Goal: Task Accomplishment & Management: Use online tool/utility

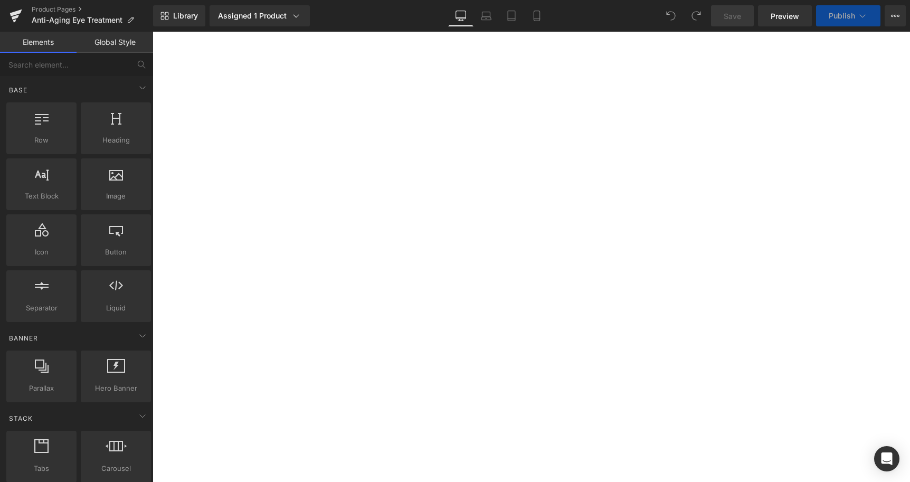
select select
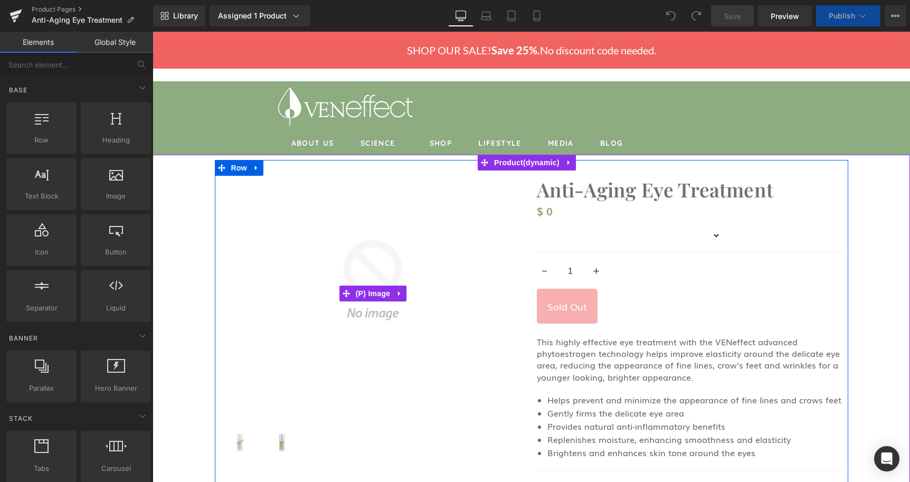
select select
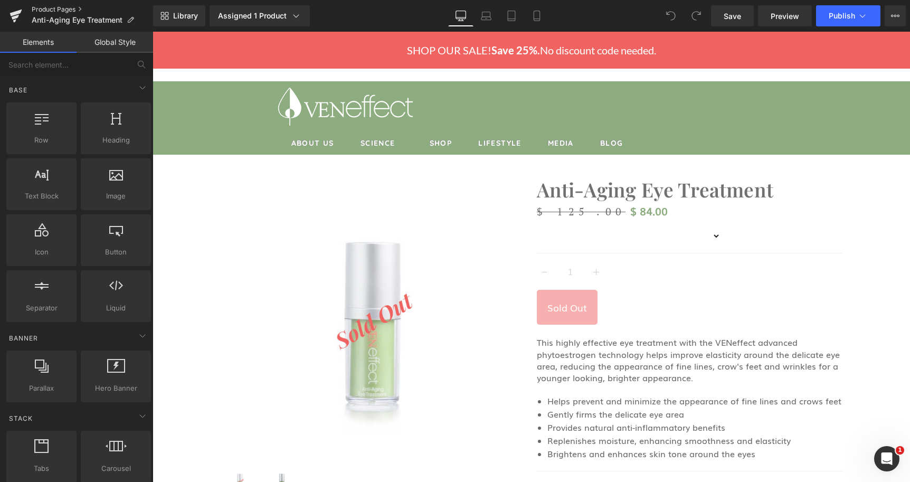
click at [70, 6] on link "Product Pages" at bounding box center [92, 9] width 121 height 8
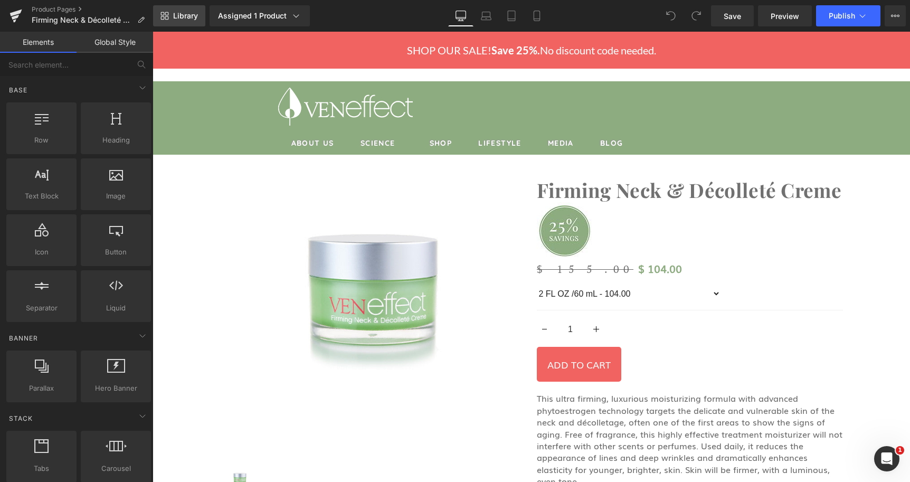
click at [192, 14] on span "Library" at bounding box center [185, 15] width 25 height 9
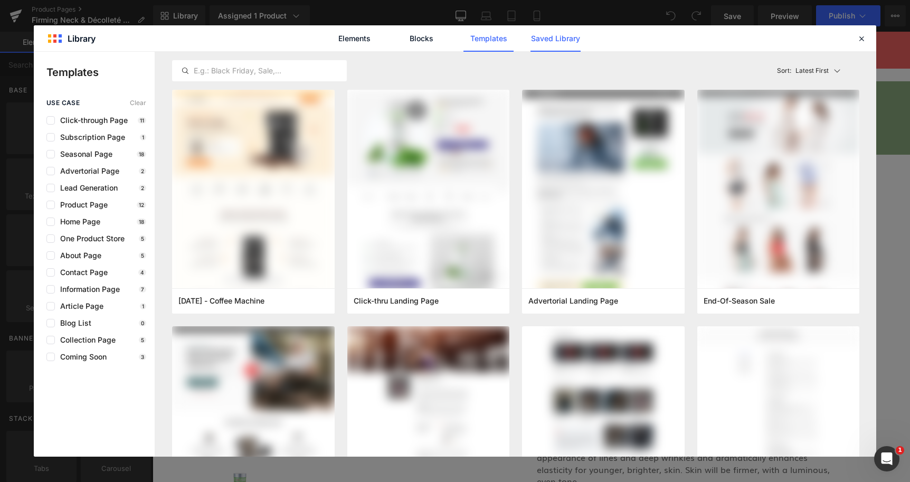
click at [545, 40] on link "Saved Library" at bounding box center [555, 38] width 50 height 26
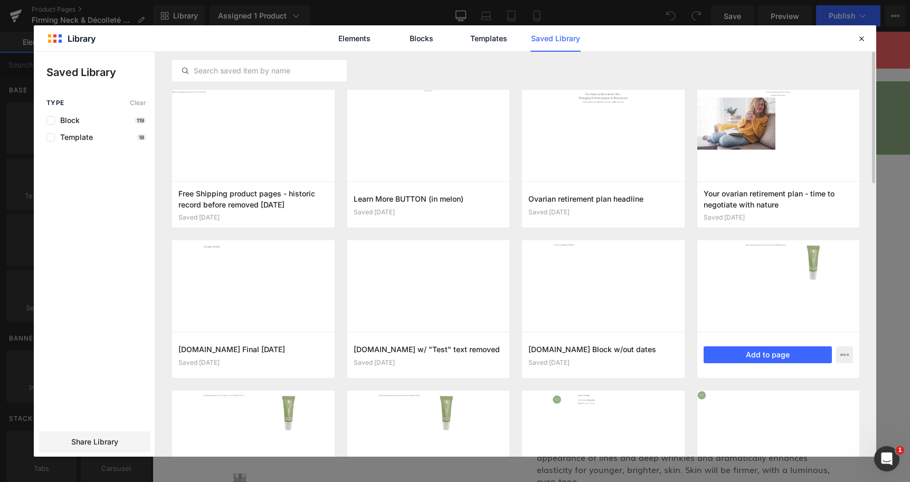
click at [805, 288] on div at bounding box center [778, 285] width 162 height 91
click at [890, 463] on div "Open Intercom Messenger" at bounding box center [884, 456] width 35 height 35
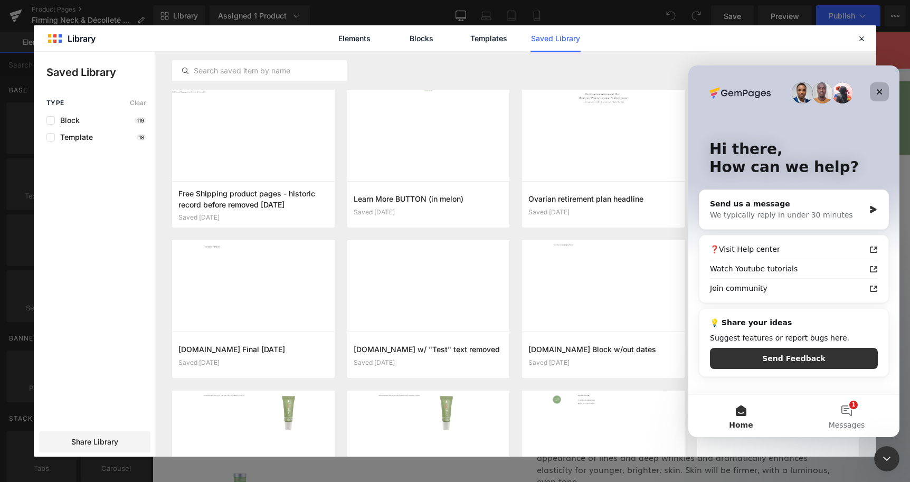
click at [879, 91] on icon "Close" at bounding box center [879, 92] width 8 height 8
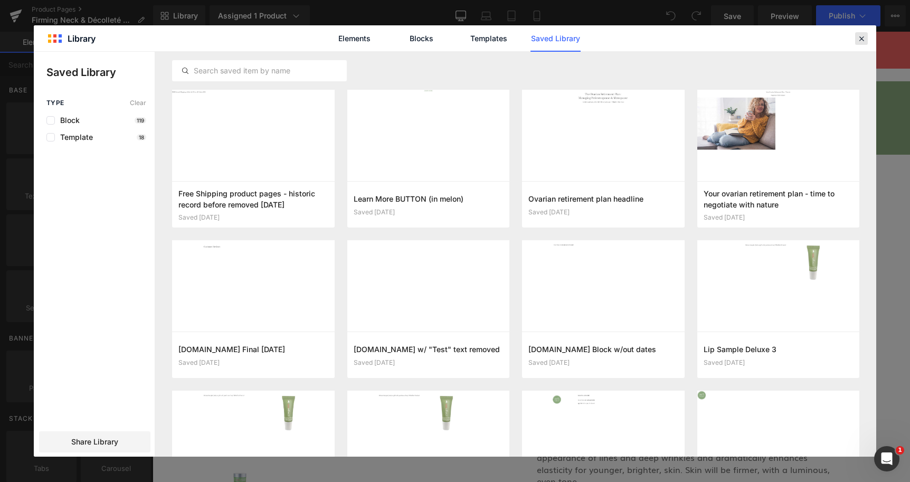
click at [859, 38] on icon at bounding box center [860, 38] width 9 height 9
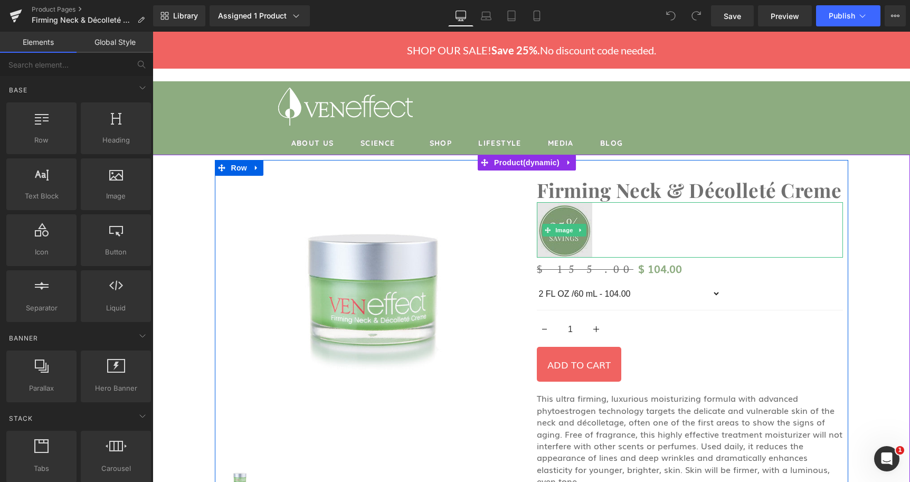
click at [563, 218] on img at bounding box center [564, 229] width 55 height 55
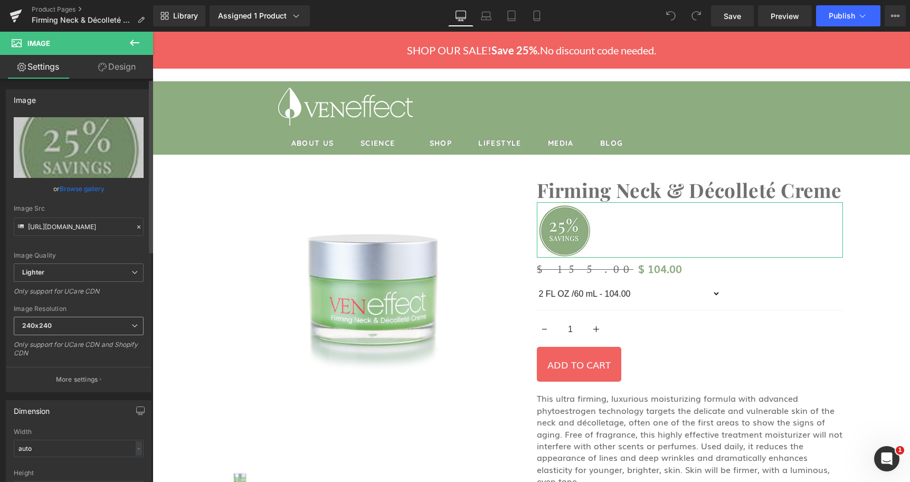
click at [72, 328] on span "240x240" at bounding box center [79, 326] width 130 height 18
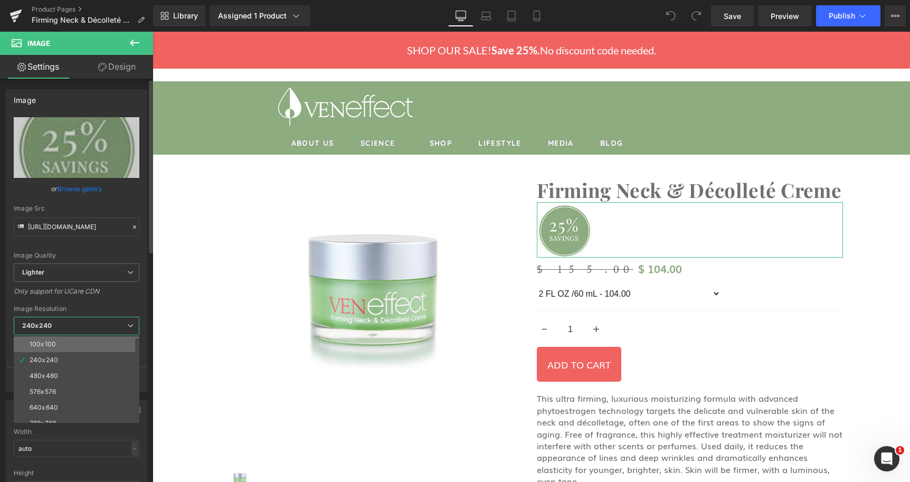
click at [56, 346] on li "100x100" at bounding box center [79, 344] width 130 height 16
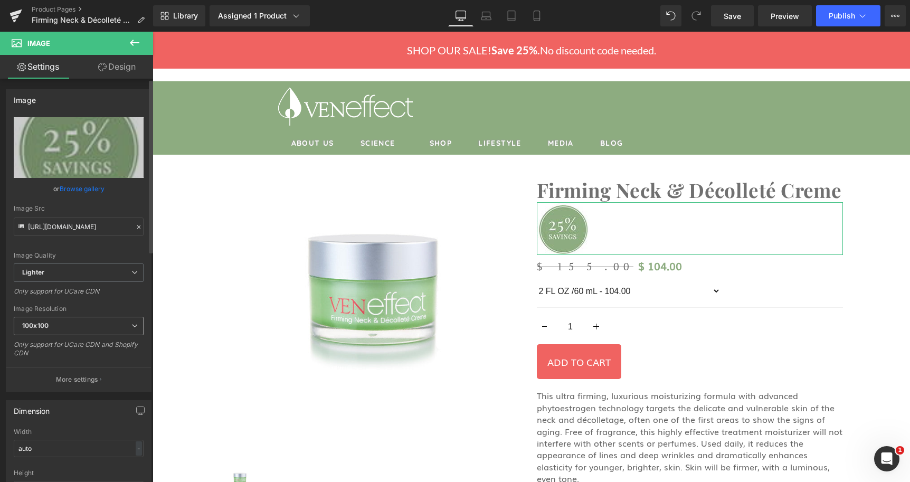
click at [83, 330] on span "100x100" at bounding box center [79, 326] width 130 height 18
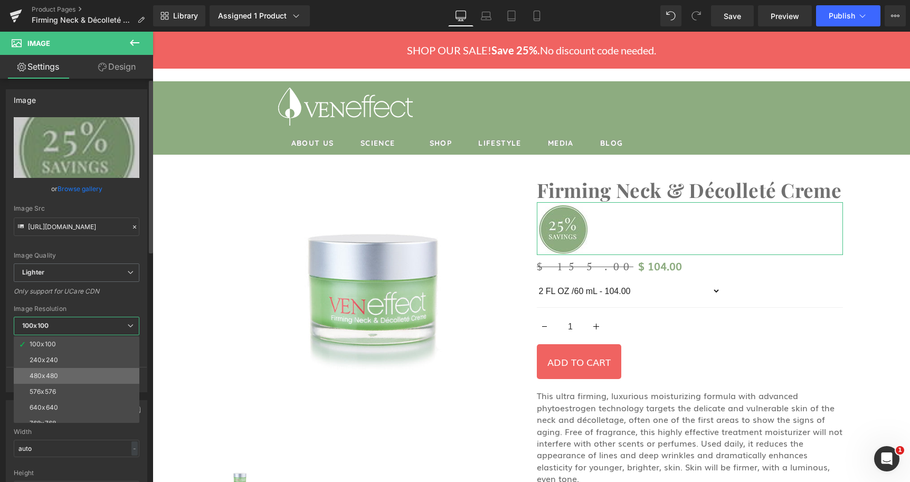
click at [54, 376] on div "480x480" at bounding box center [44, 375] width 28 height 7
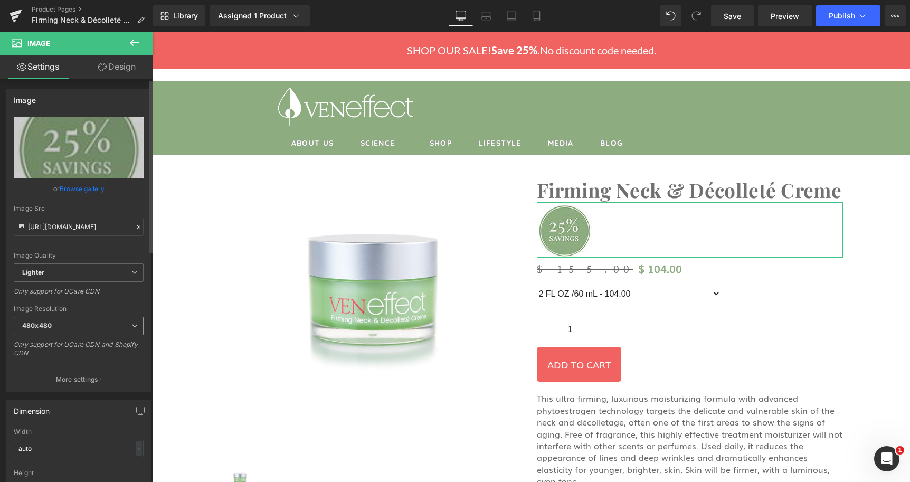
click at [88, 328] on span "480x480" at bounding box center [79, 326] width 130 height 18
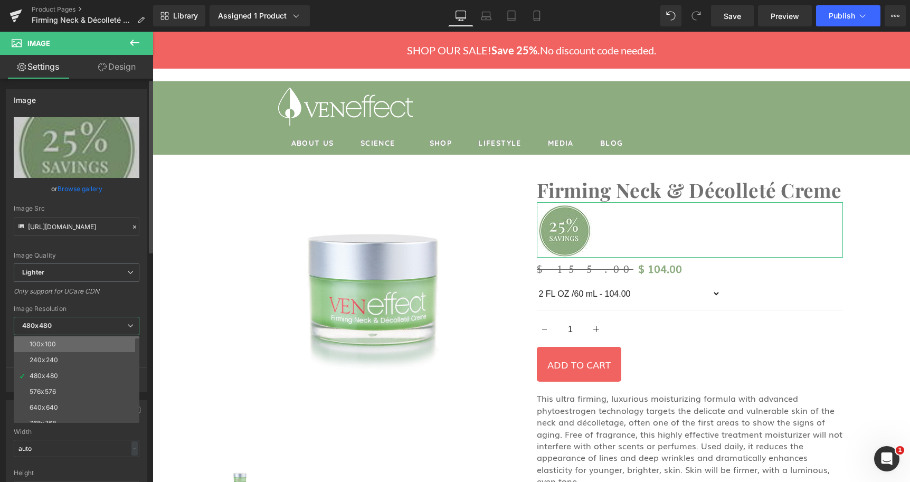
click at [63, 340] on li "100x100" at bounding box center [79, 344] width 130 height 16
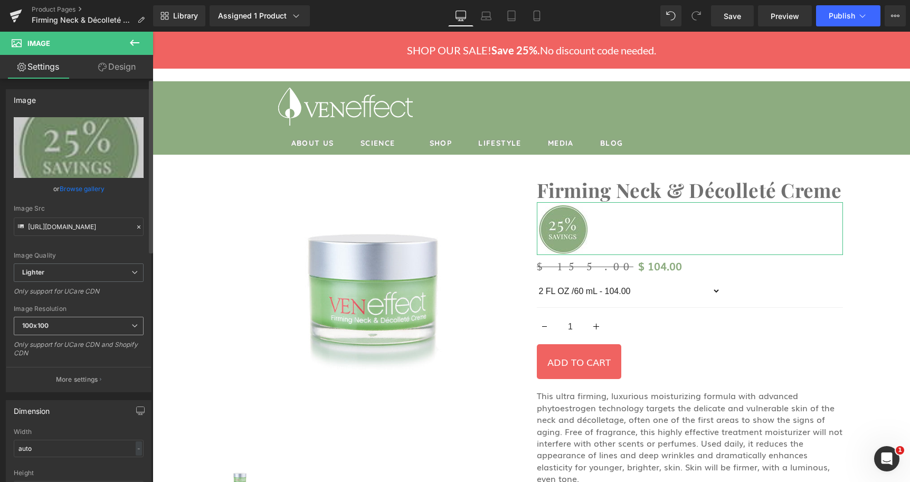
click at [77, 328] on span "100x100" at bounding box center [79, 326] width 130 height 18
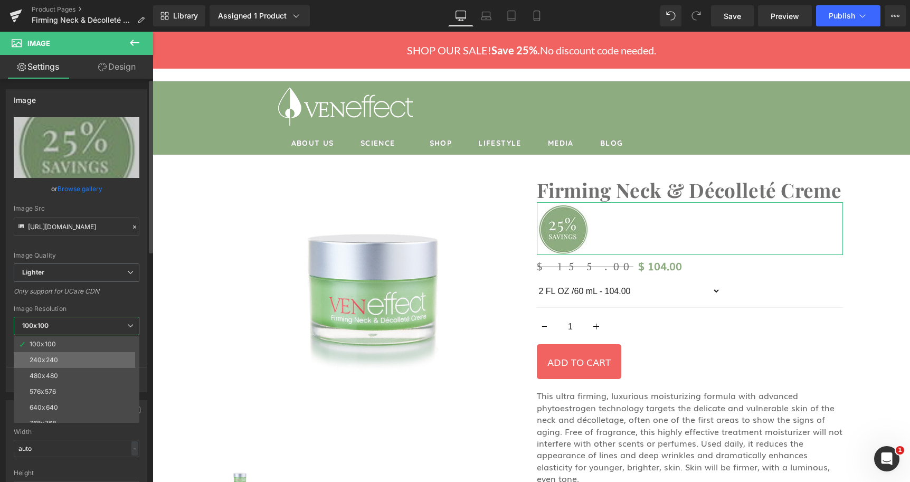
click at [47, 359] on div "240x240" at bounding box center [44, 359] width 28 height 7
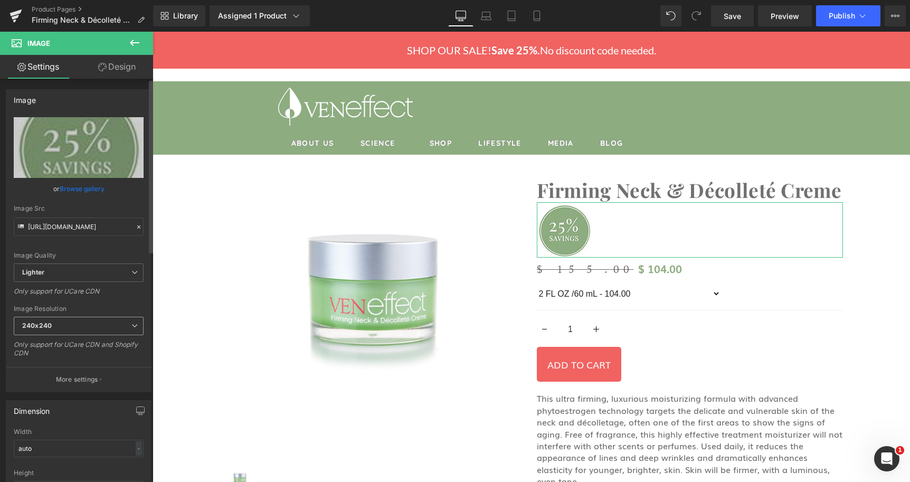
click at [68, 324] on span "240x240" at bounding box center [79, 326] width 130 height 18
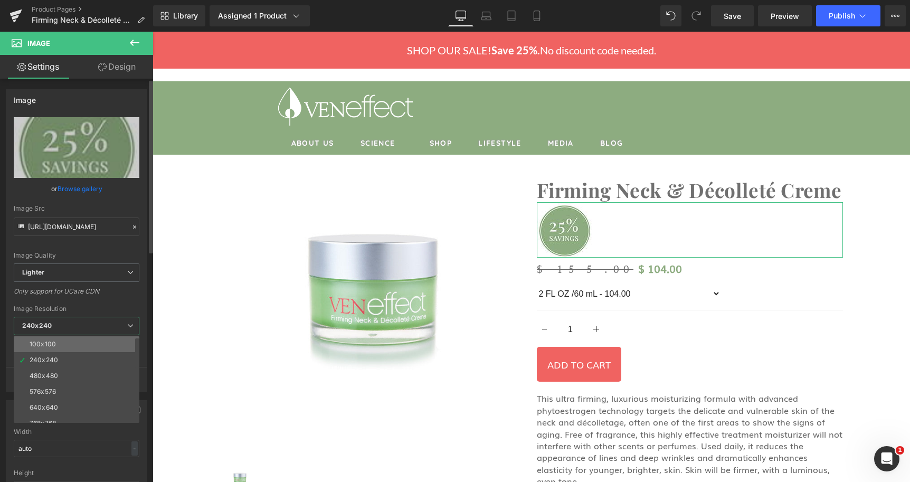
click at [47, 342] on div "100x100" at bounding box center [43, 343] width 26 height 7
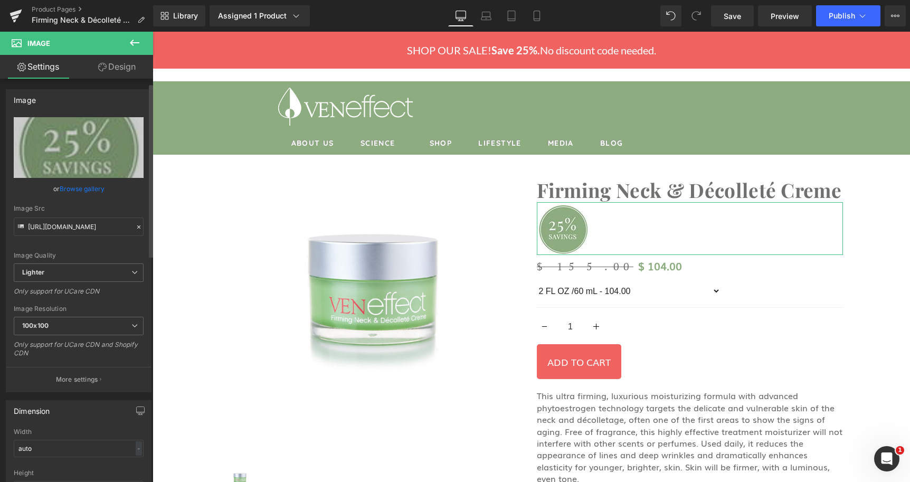
scroll to position [54, 0]
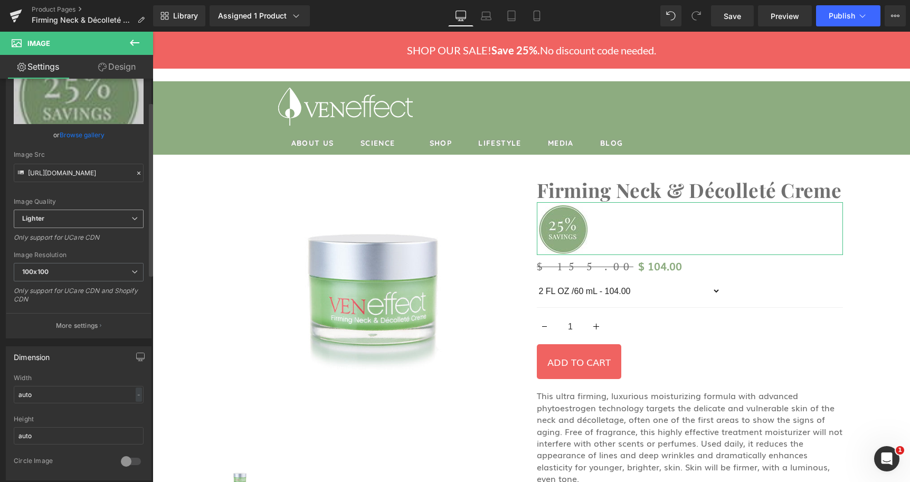
click at [95, 219] on span "Lighter" at bounding box center [79, 218] width 130 height 18
click at [95, 219] on span "Lighter" at bounding box center [77, 218] width 126 height 18
click at [95, 219] on span "Lighter" at bounding box center [79, 218] width 130 height 18
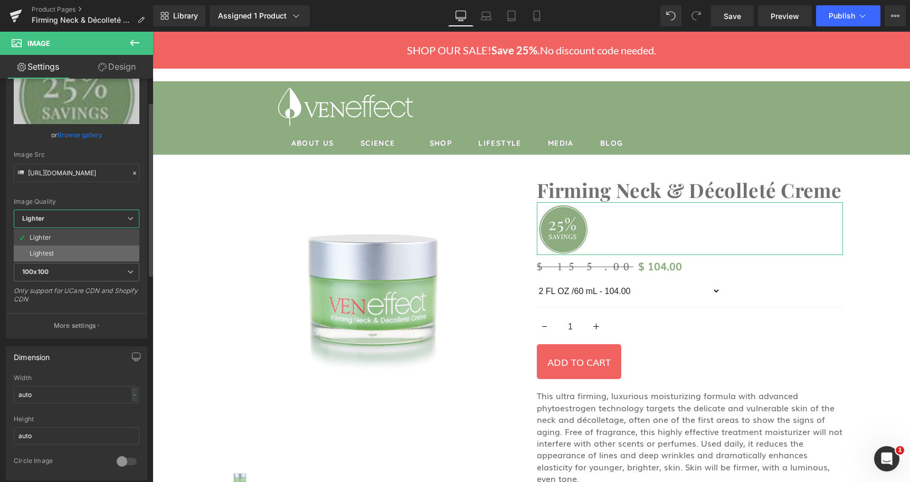
click at [51, 248] on li "Lightest" at bounding box center [77, 253] width 126 height 16
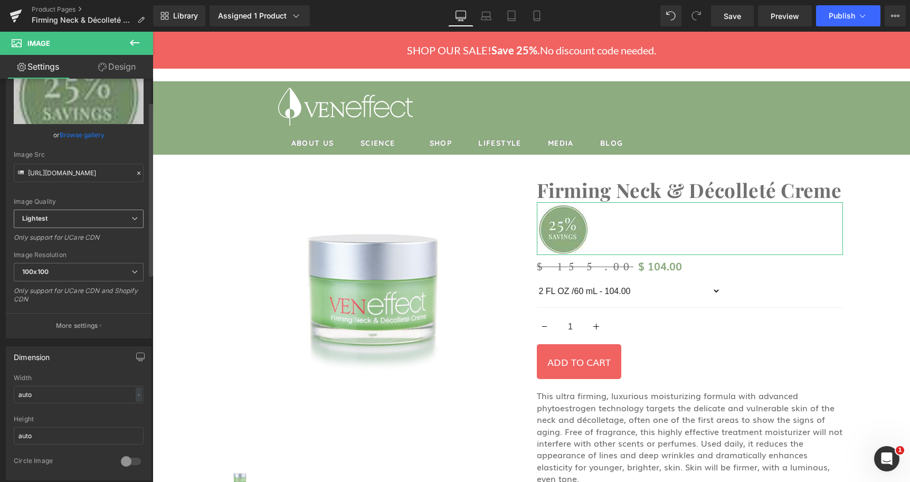
click at [85, 219] on span "Lightest" at bounding box center [79, 218] width 130 height 18
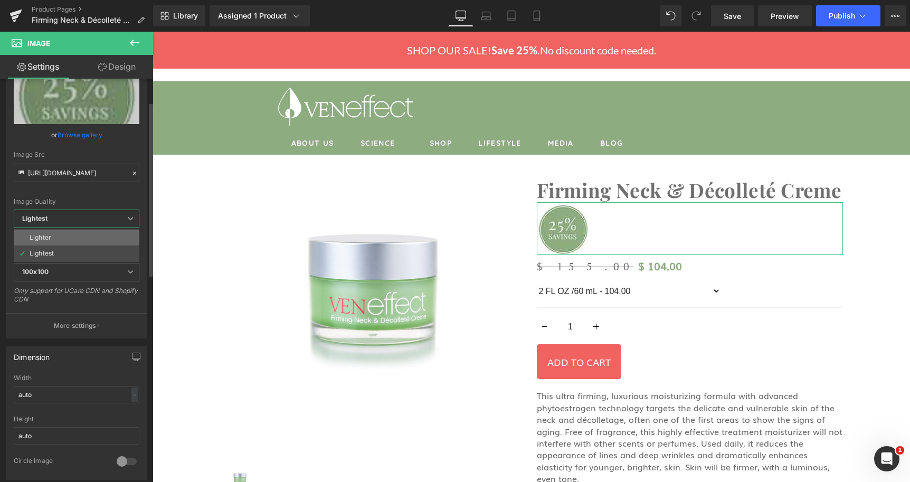
click at [42, 238] on div "Lighter" at bounding box center [41, 237] width 22 height 7
type input "[URL][DOMAIN_NAME]"
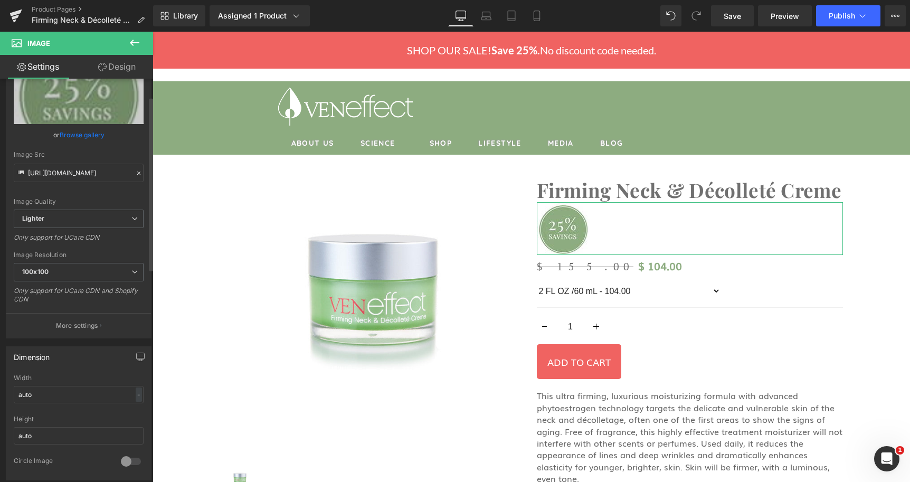
scroll to position [0, 0]
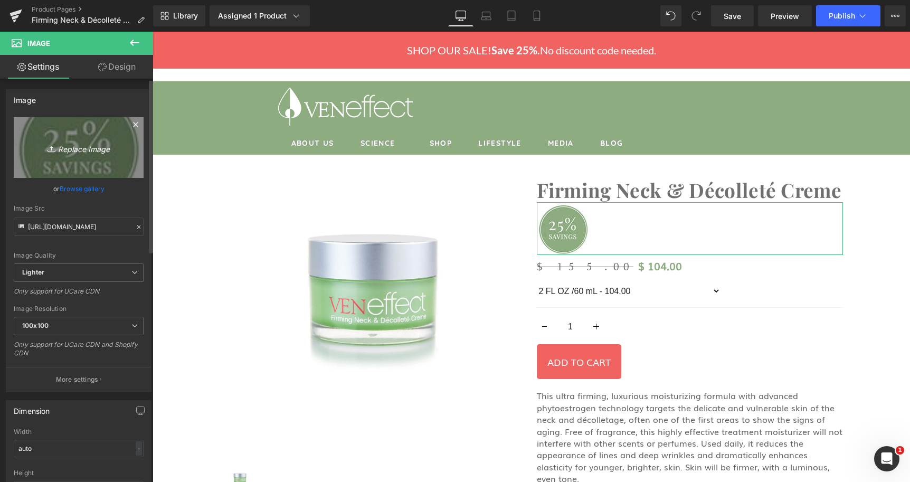
click at [100, 148] on icon "Replace Image" at bounding box center [78, 147] width 84 height 13
